Goal: Navigation & Orientation: Go to known website

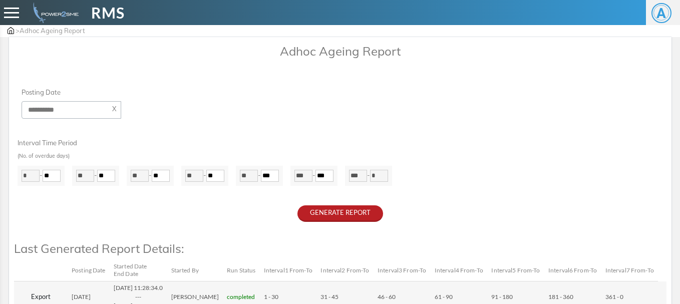
scroll to position [4, 0]
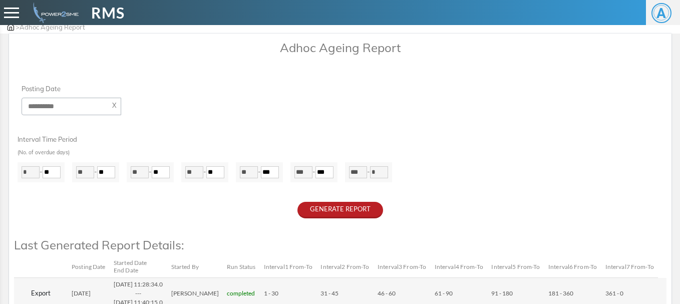
click at [98, 9] on span "RMS" at bounding box center [108, 13] width 34 height 23
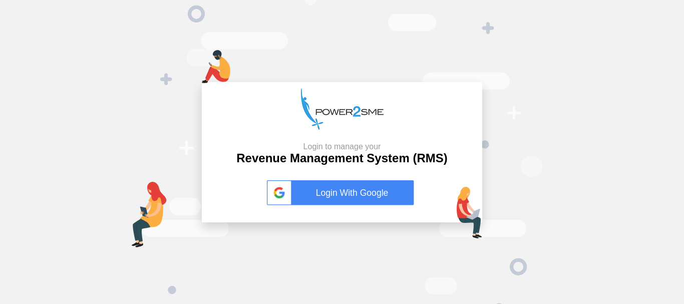
click at [628, 89] on div "Login to manage your Revenue Management System (RMS) Login With Google" at bounding box center [342, 152] width 684 height 304
click at [540, 59] on div "Login to manage your Revenue Management System (RMS) Login With Google" at bounding box center [342, 152] width 684 height 304
